Goal: Task Accomplishment & Management: Manage account settings

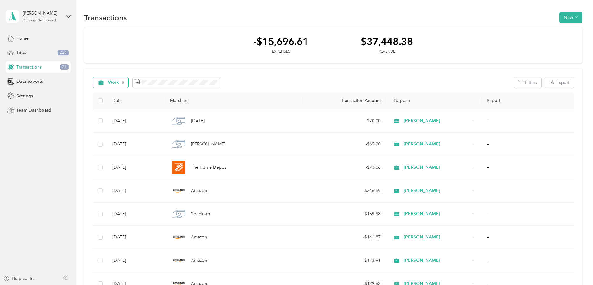
click at [119, 81] on span "Work" at bounding box center [113, 82] width 11 height 4
click at [159, 103] on span "Unclassified" at bounding box center [176, 105] width 53 height 7
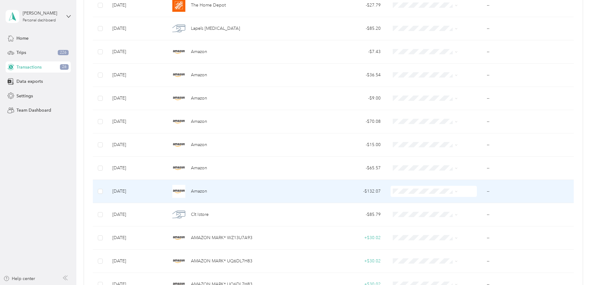
scroll to position [155, 0]
